Goal: Find specific page/section: Find specific page/section

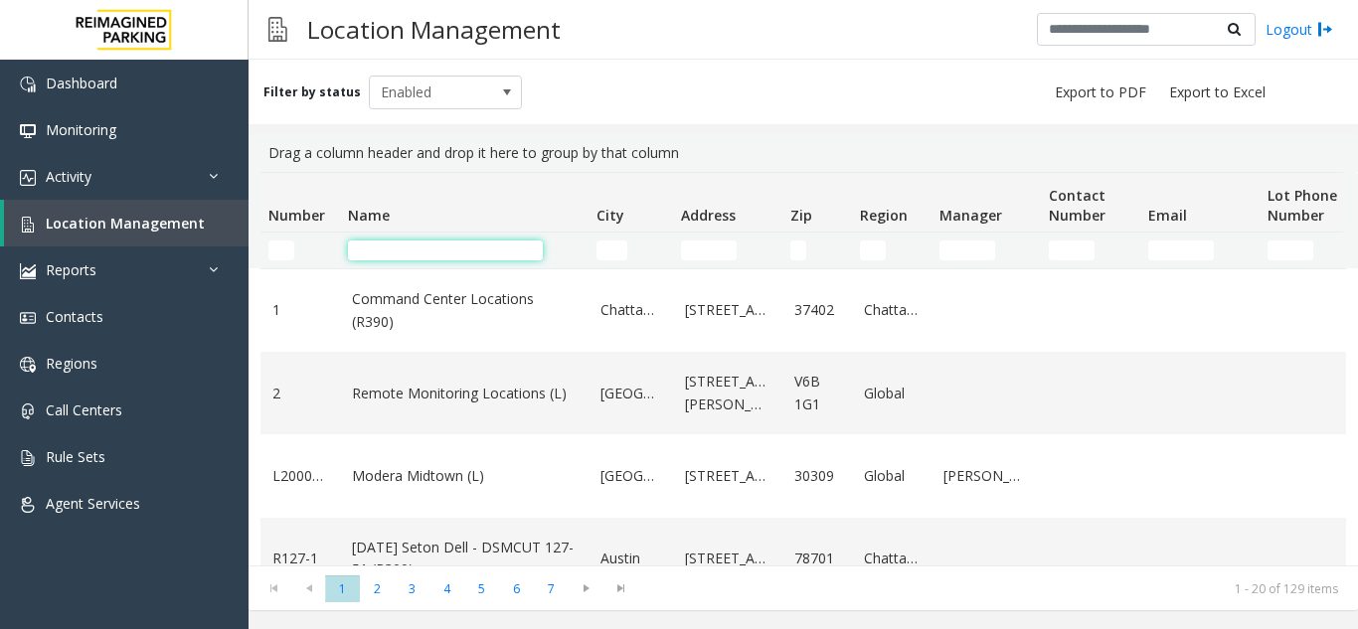
click at [451, 255] on input "Name Filter" at bounding box center [445, 251] width 195 height 20
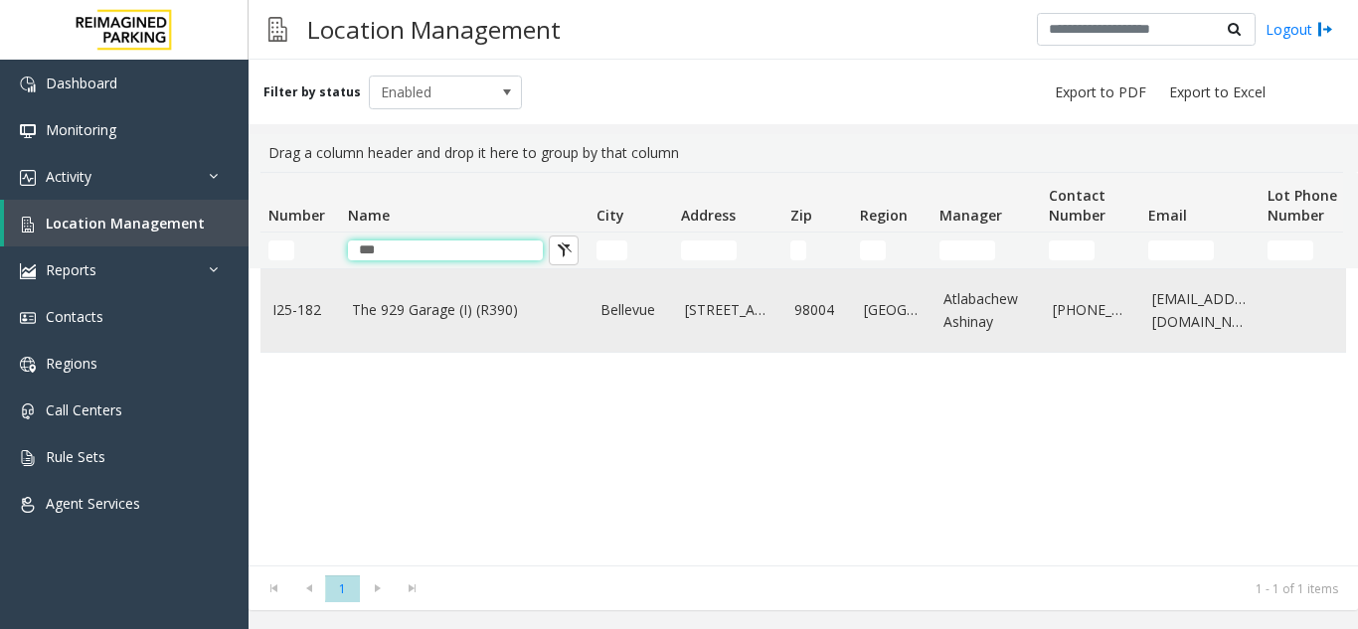
type input "***"
click at [459, 345] on td "The 929 Garage (I) (R390)" at bounding box center [464, 310] width 248 height 82
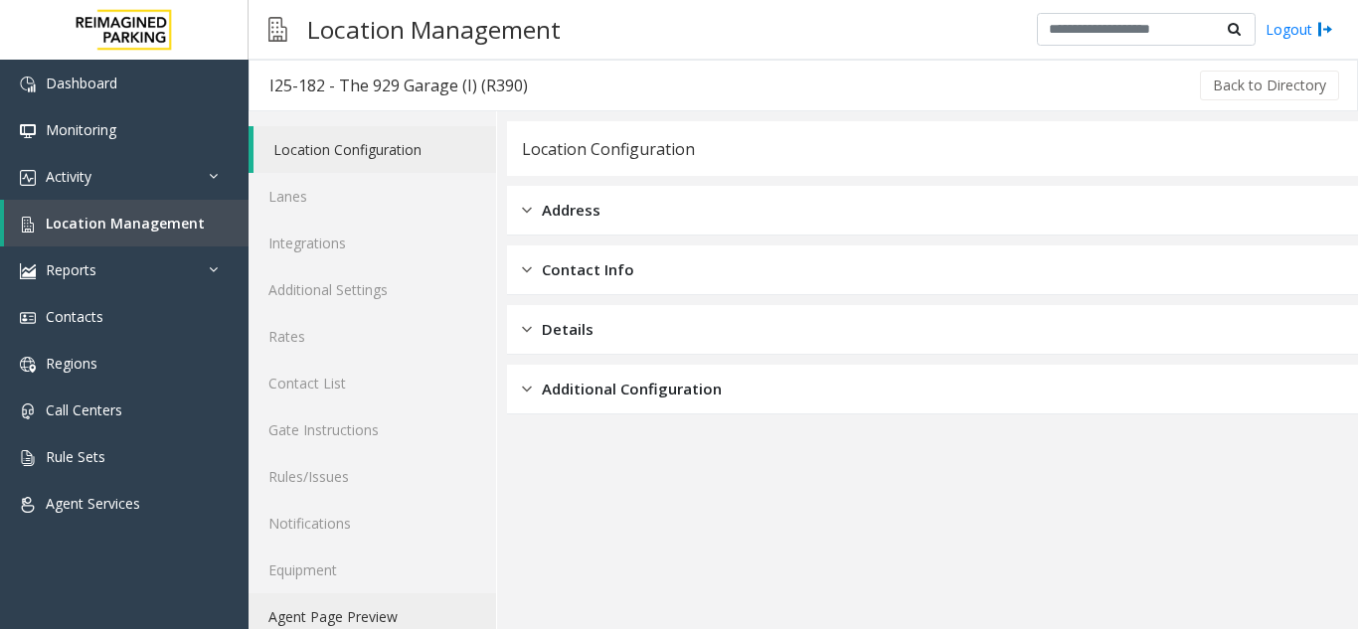
click at [395, 601] on link "Agent Page Preview" at bounding box center [371, 616] width 247 height 47
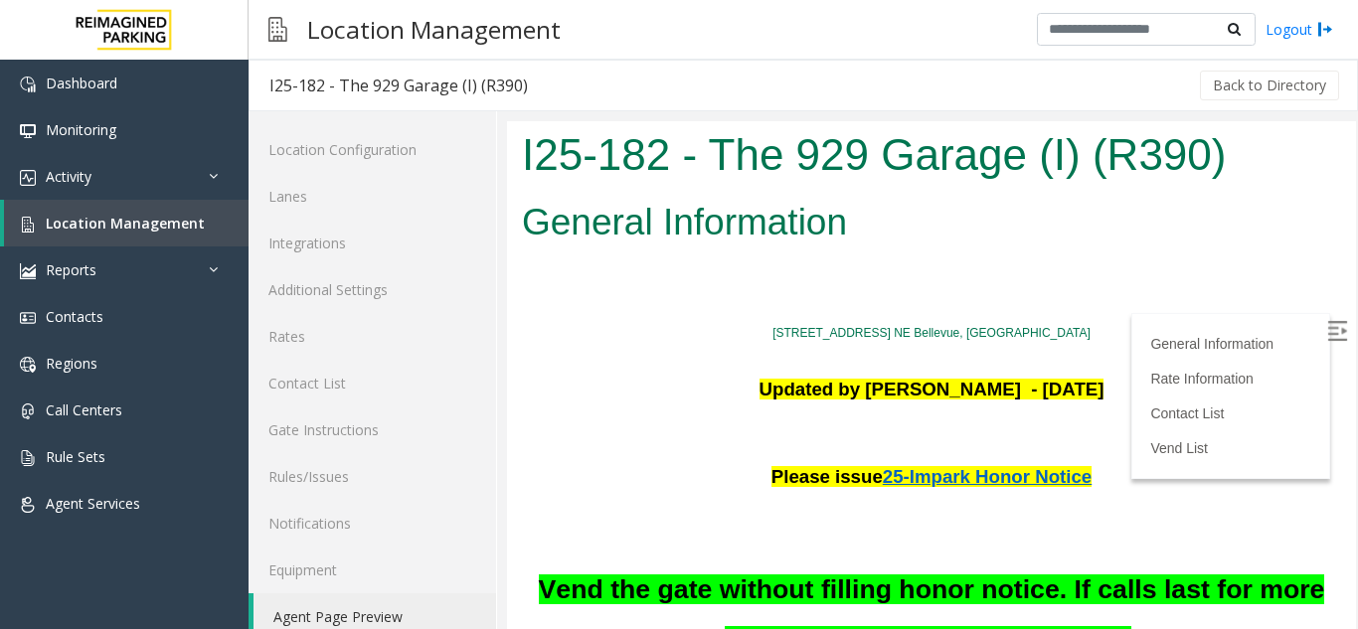
click at [1327, 336] on img at bounding box center [1337, 331] width 20 height 20
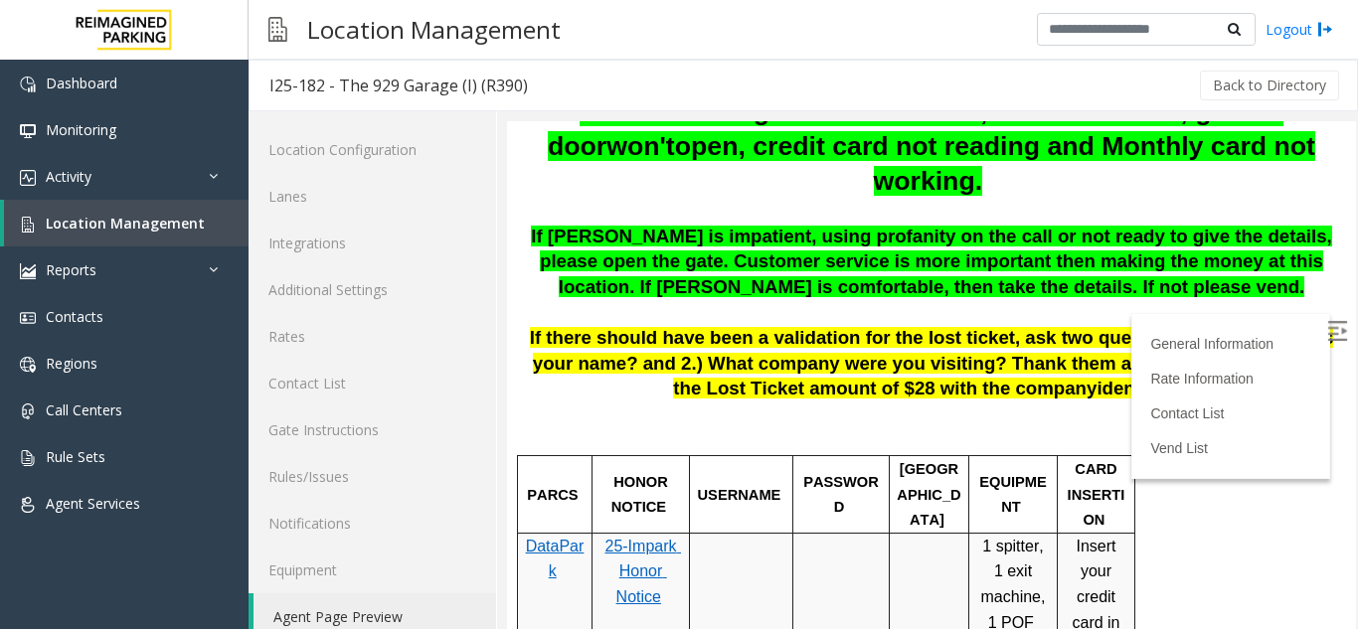
scroll to position [696, 0]
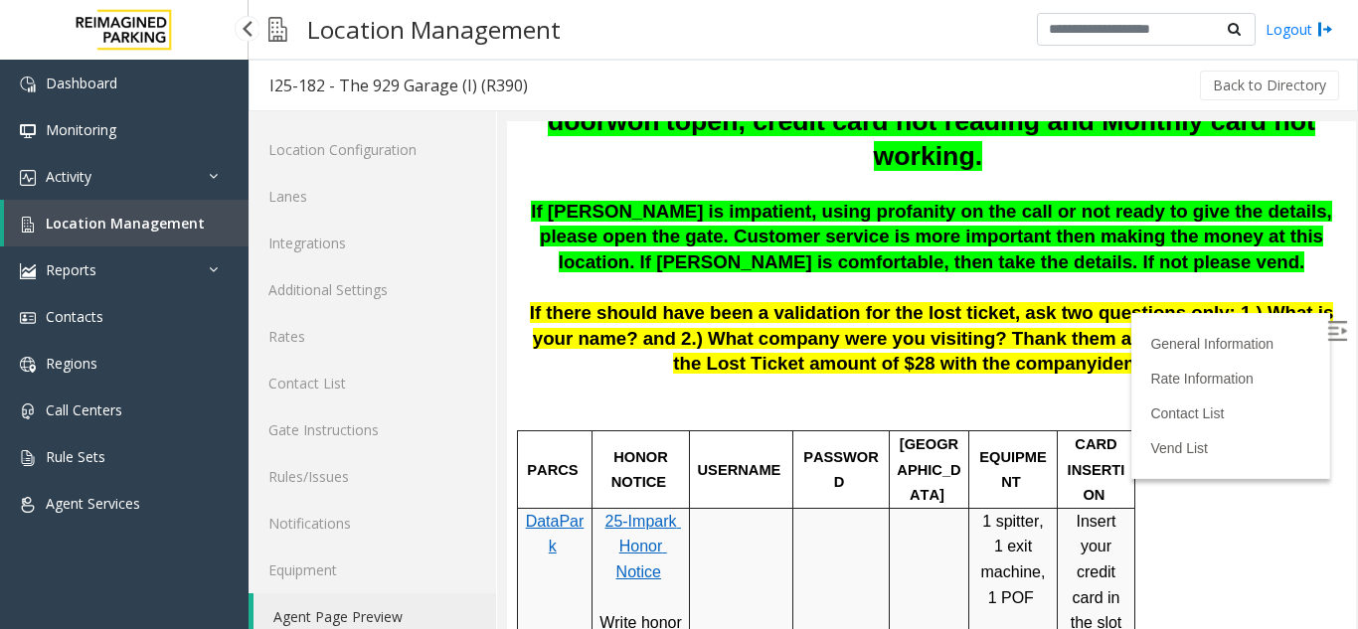
click at [70, 217] on span "Location Management" at bounding box center [125, 223] width 159 height 19
